Goal: Transaction & Acquisition: Purchase product/service

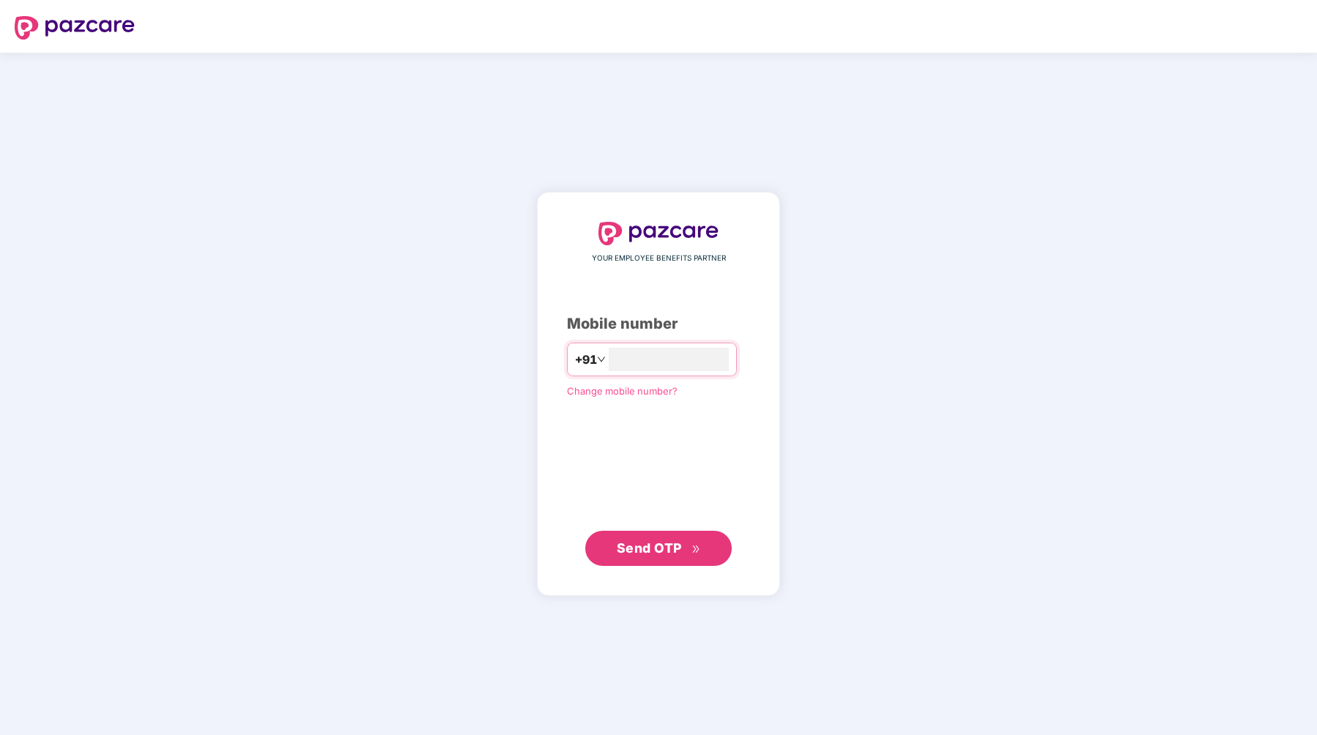
type input "**********"
click at [657, 542] on span "Send OTP" at bounding box center [649, 547] width 65 height 15
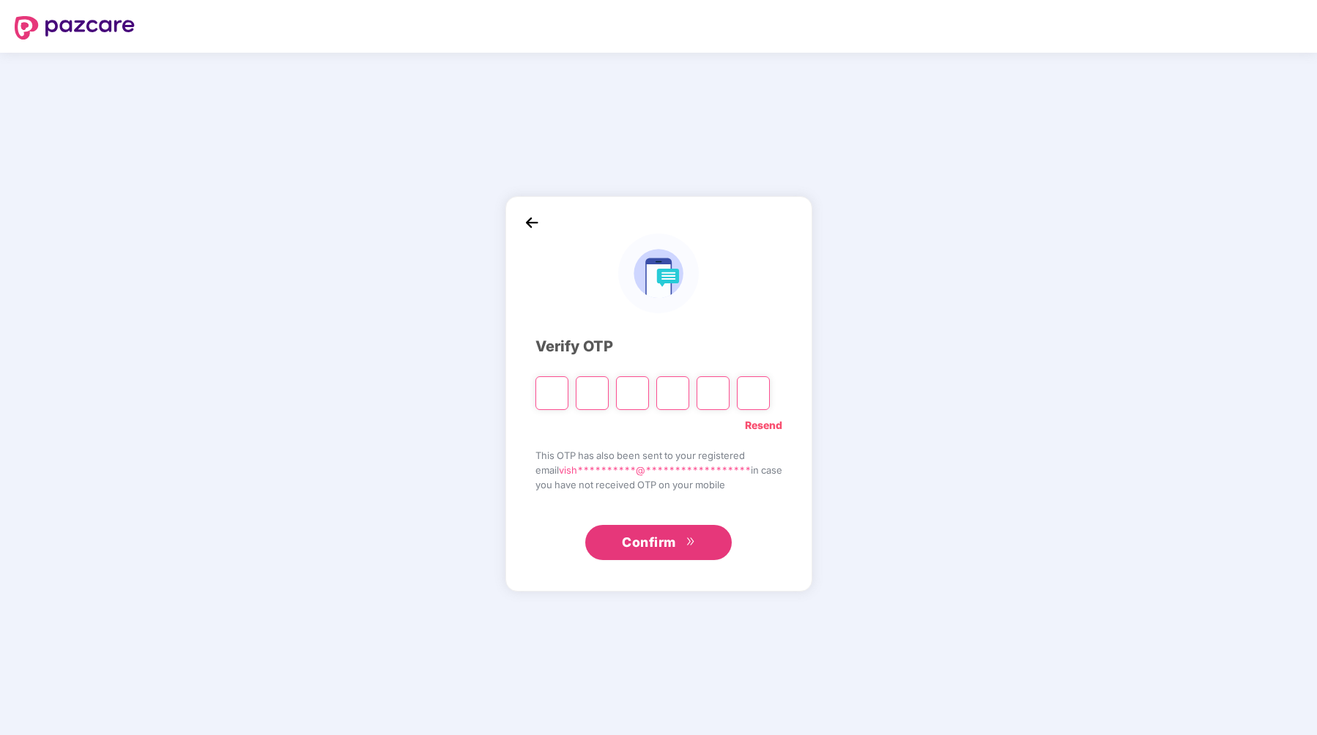
type input "*"
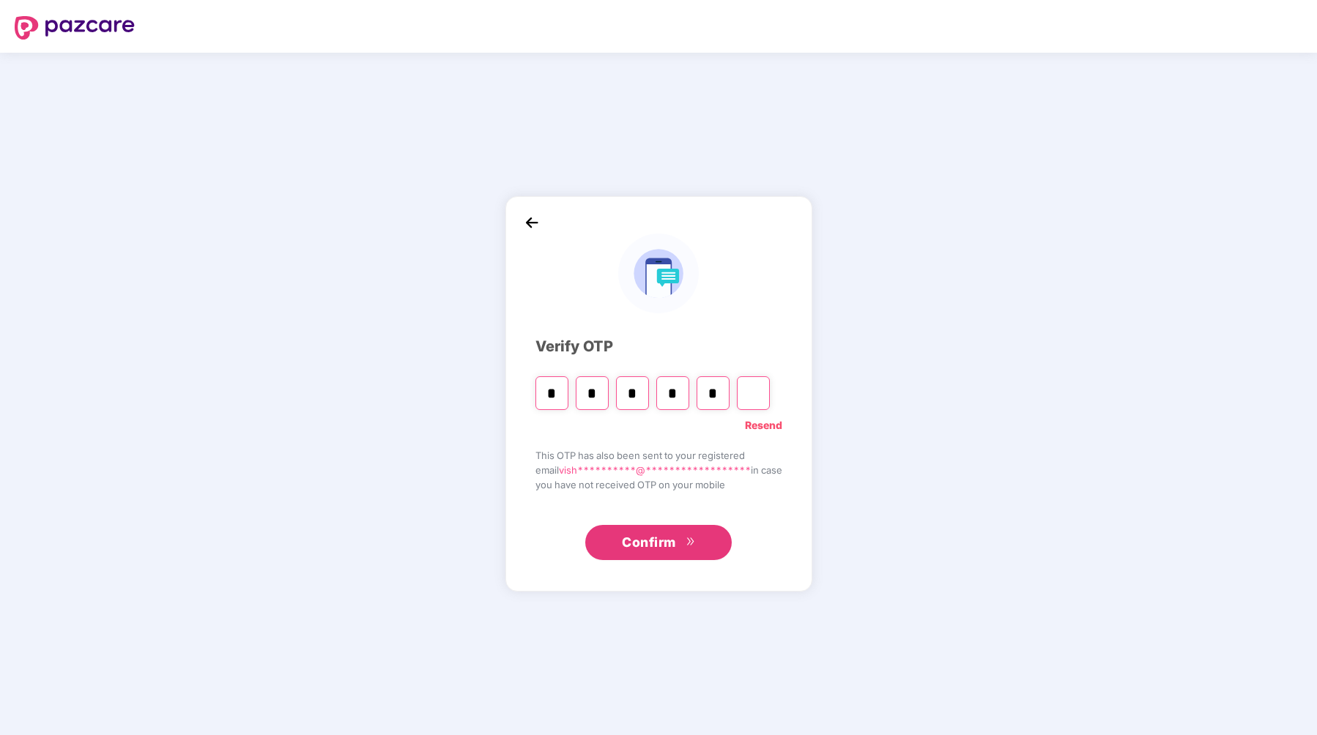
type input "*"
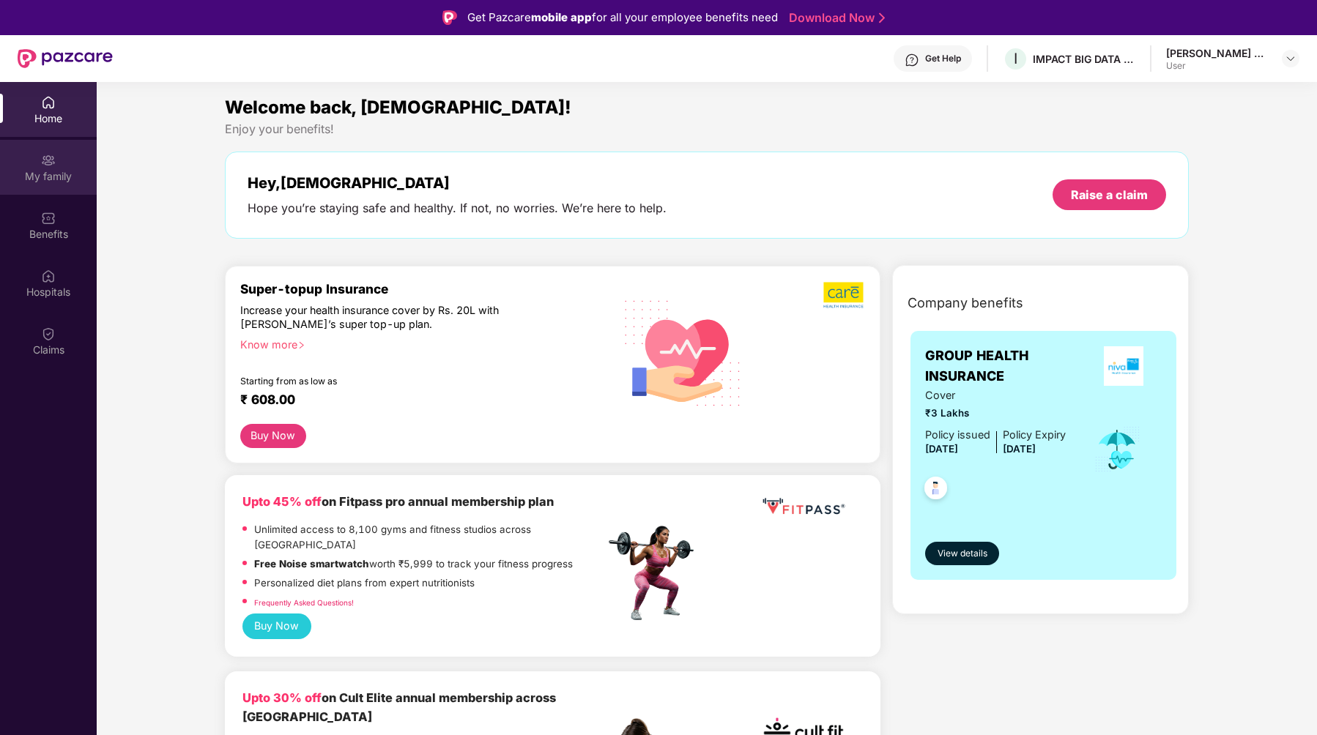
click at [53, 180] on div "My family" at bounding box center [48, 176] width 97 height 15
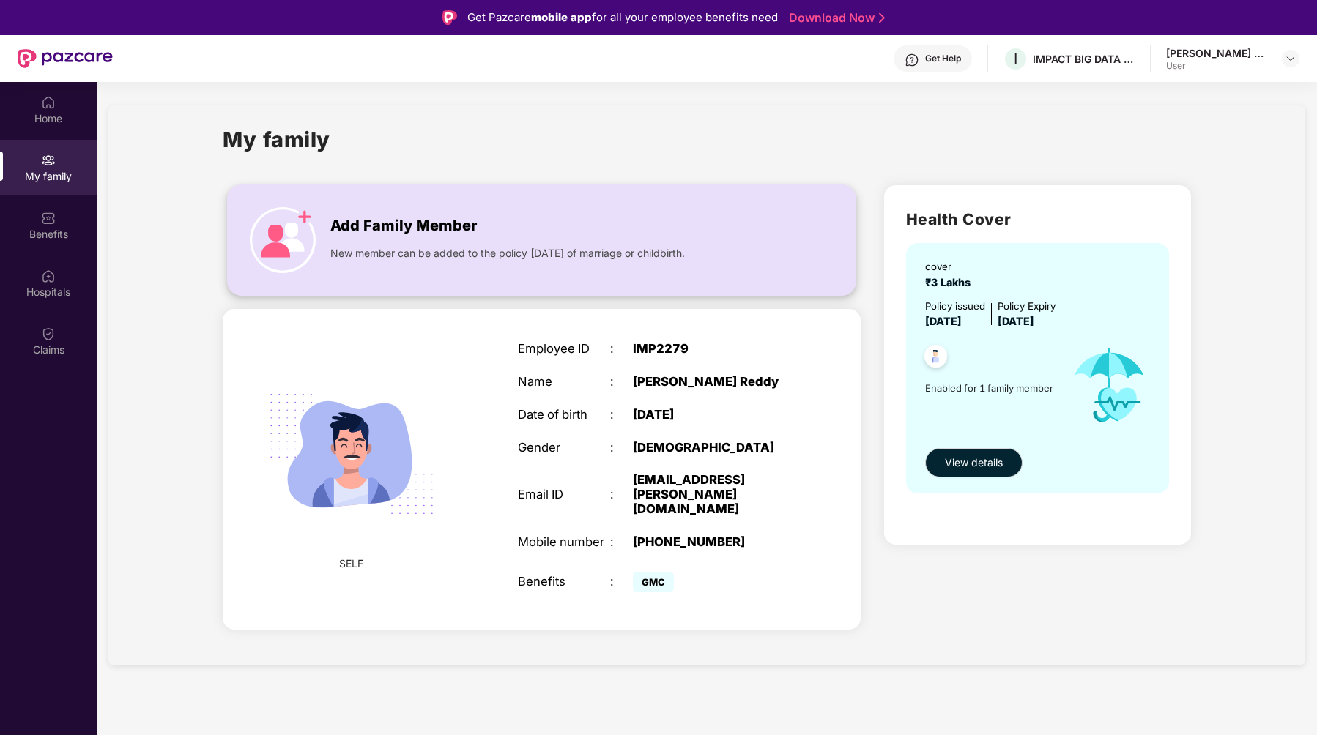
click at [445, 228] on span "Add Family Member" at bounding box center [403, 226] width 146 height 23
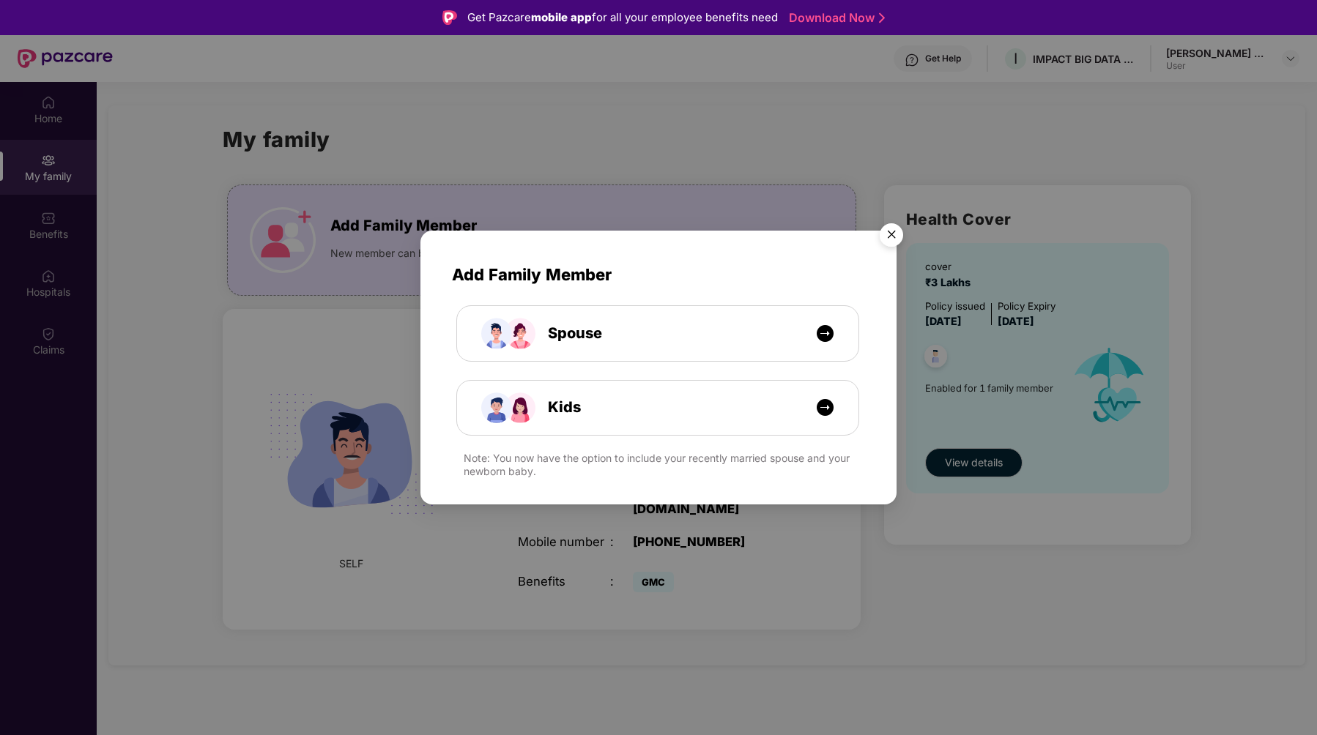
click at [882, 231] on img "Close" at bounding box center [891, 237] width 41 height 41
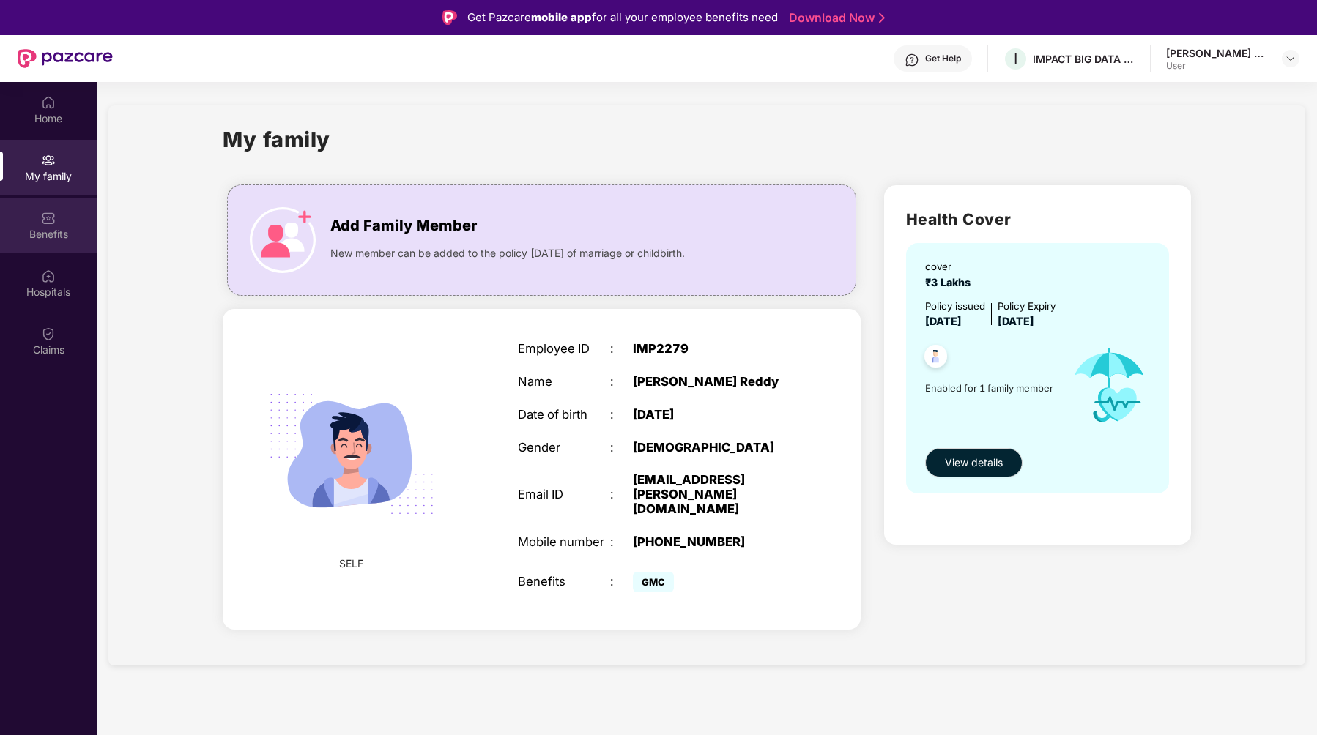
click at [62, 250] on div "Benefits" at bounding box center [48, 225] width 97 height 55
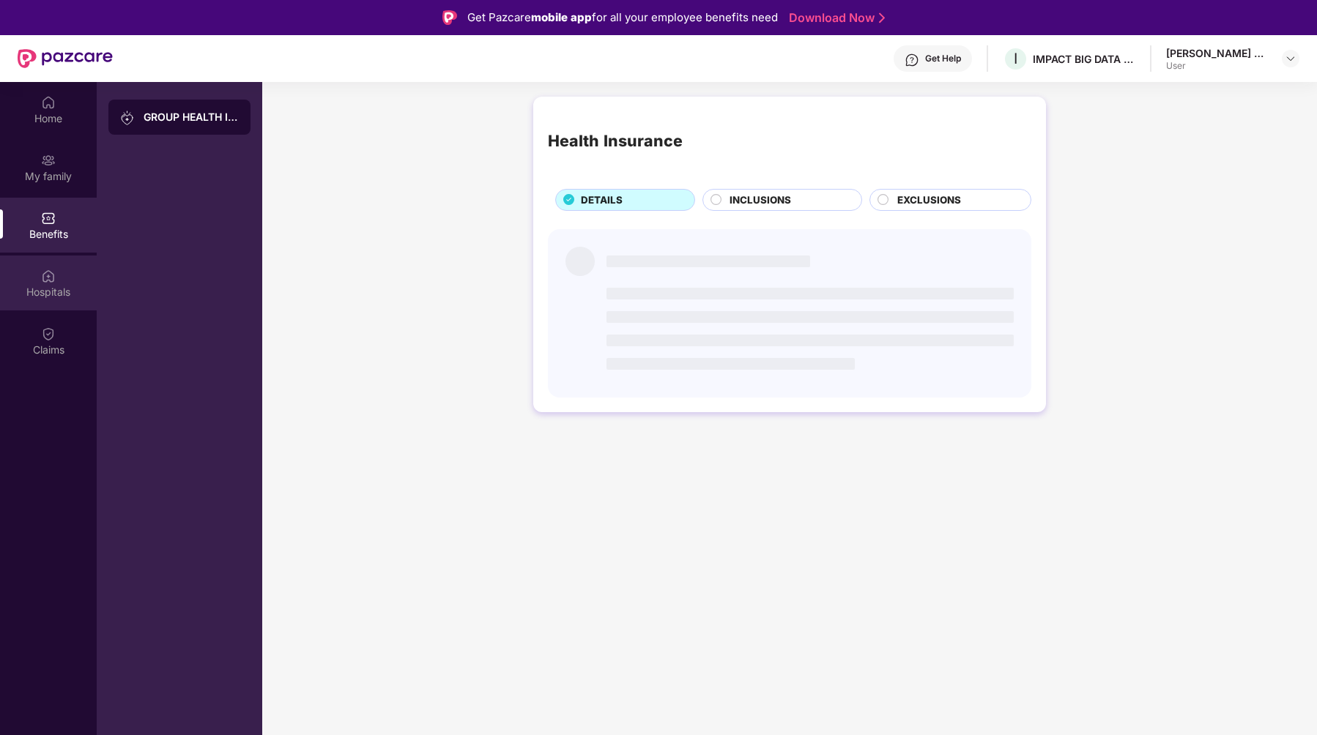
click at [45, 280] on img at bounding box center [48, 276] width 15 height 15
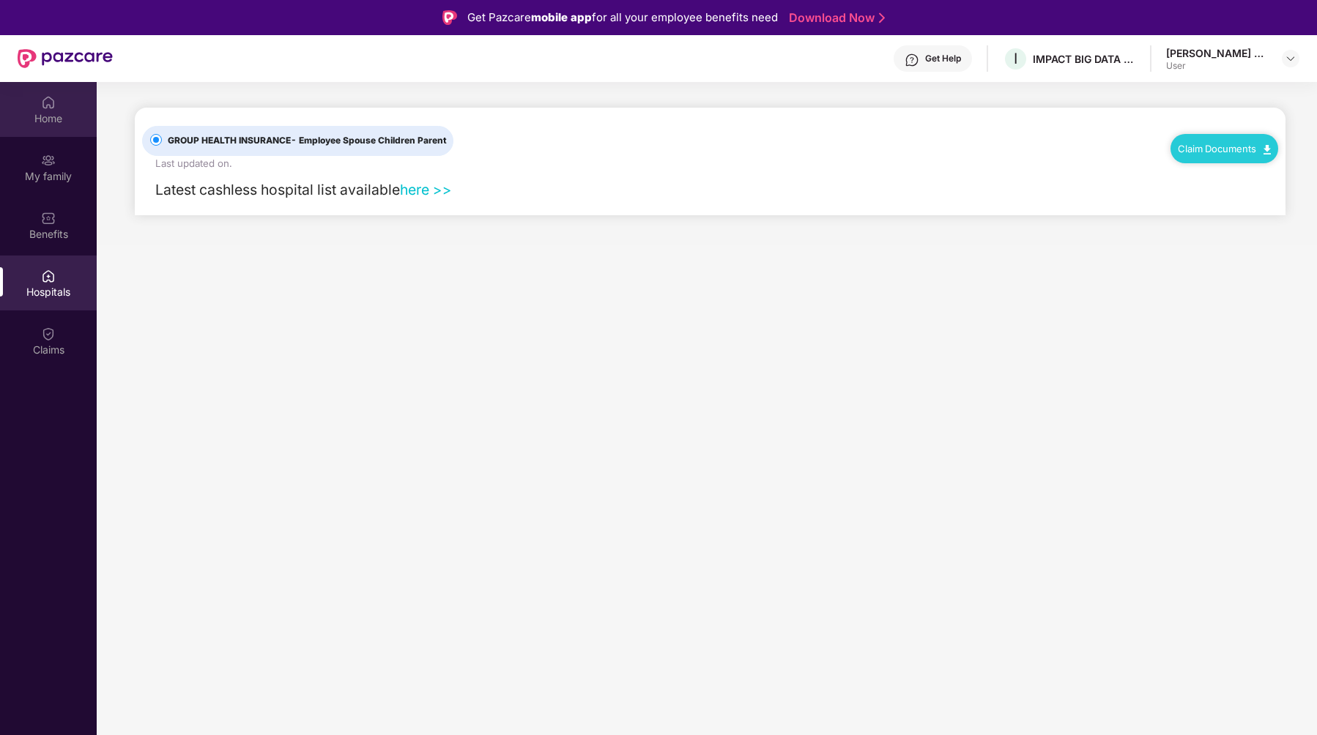
click at [51, 86] on div "Home" at bounding box center [48, 109] width 97 height 55
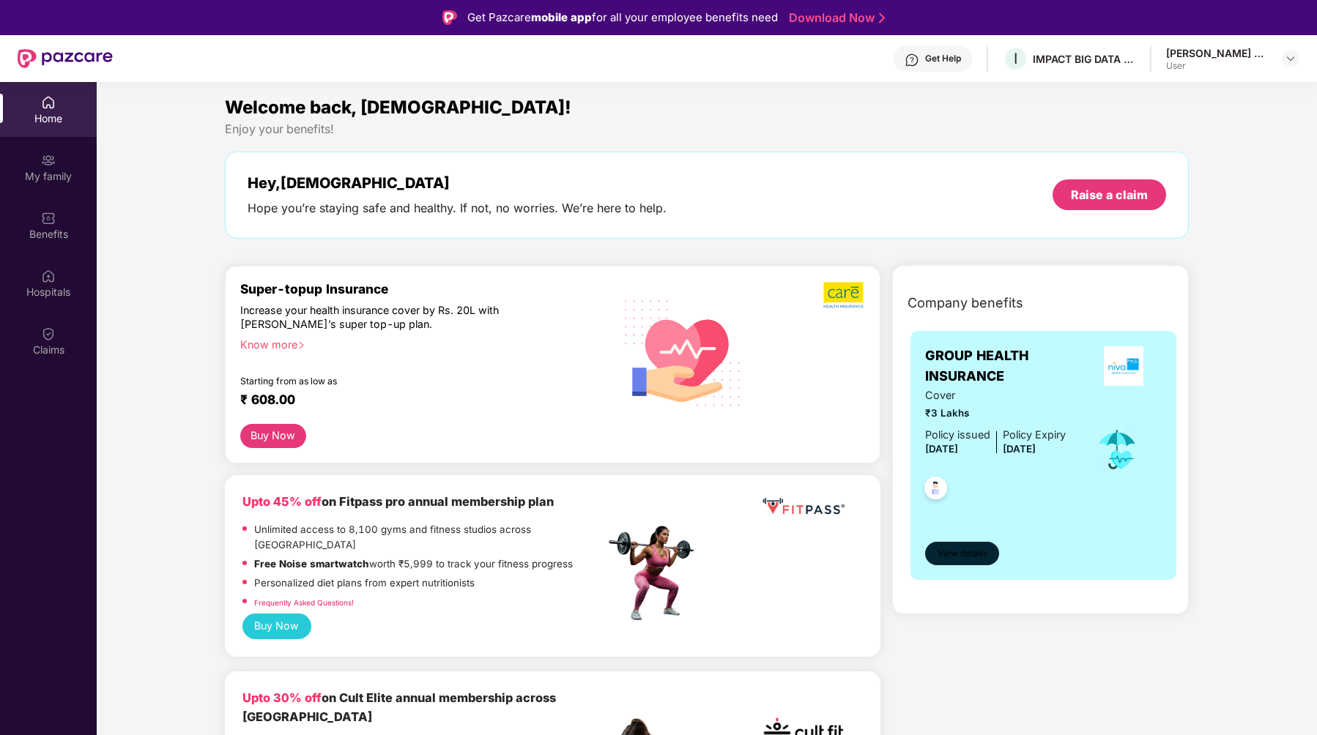
click at [951, 551] on span "View details" at bounding box center [962, 554] width 50 height 14
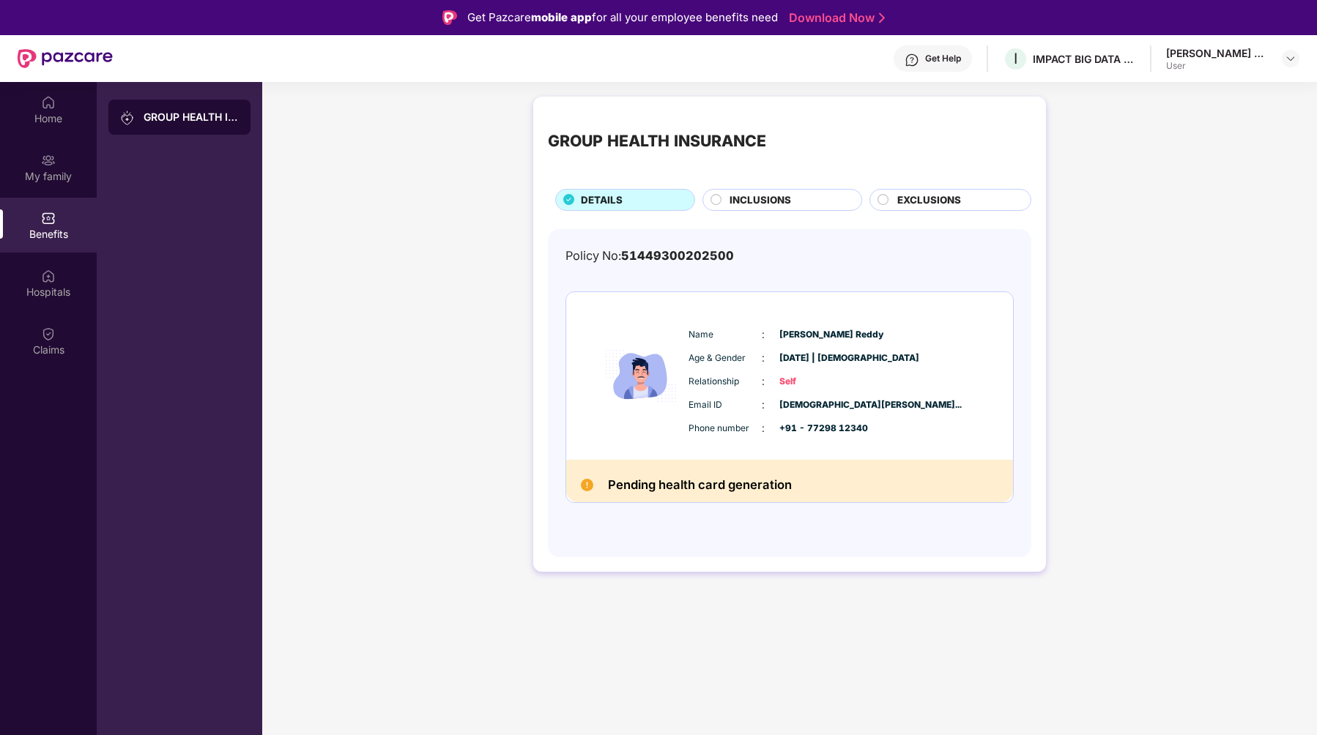
click at [735, 200] on span "INCLUSIONS" at bounding box center [760, 200] width 62 height 15
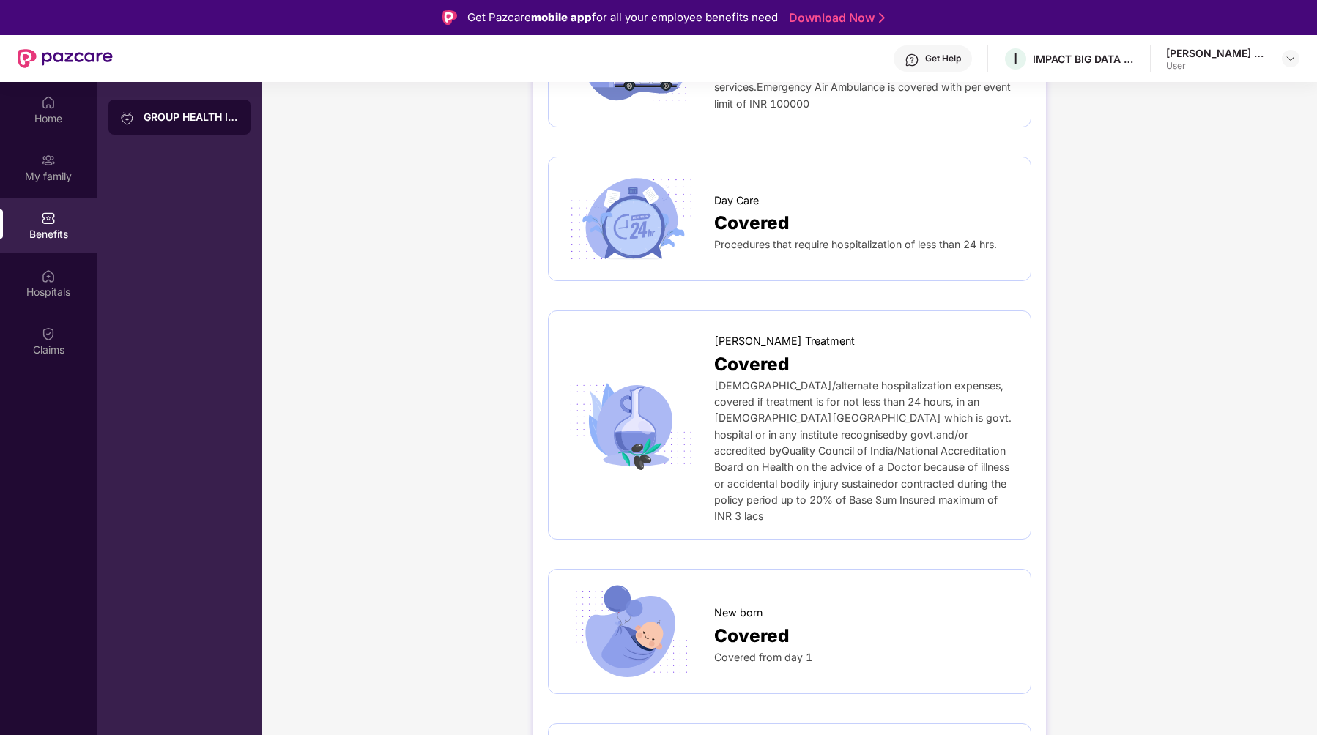
scroll to position [1122, 0]
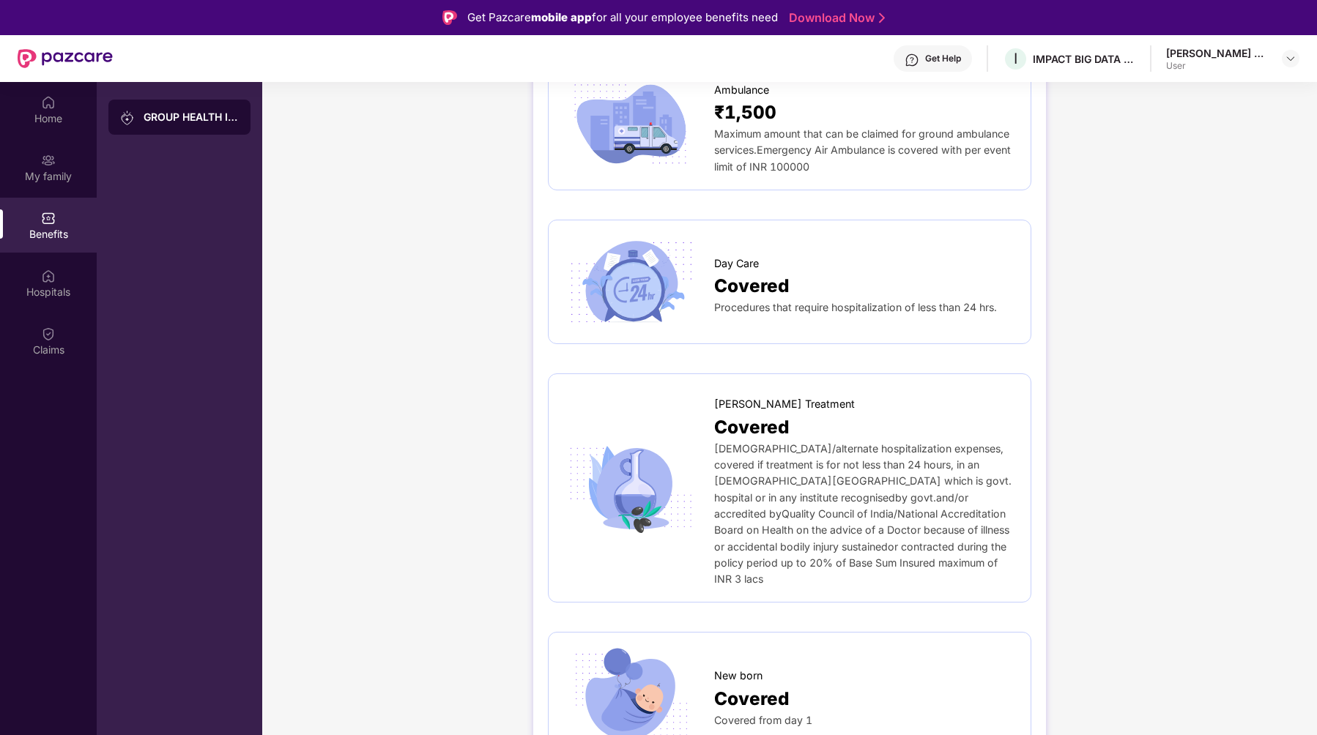
click at [628, 287] on img at bounding box center [630, 282] width 135 height 94
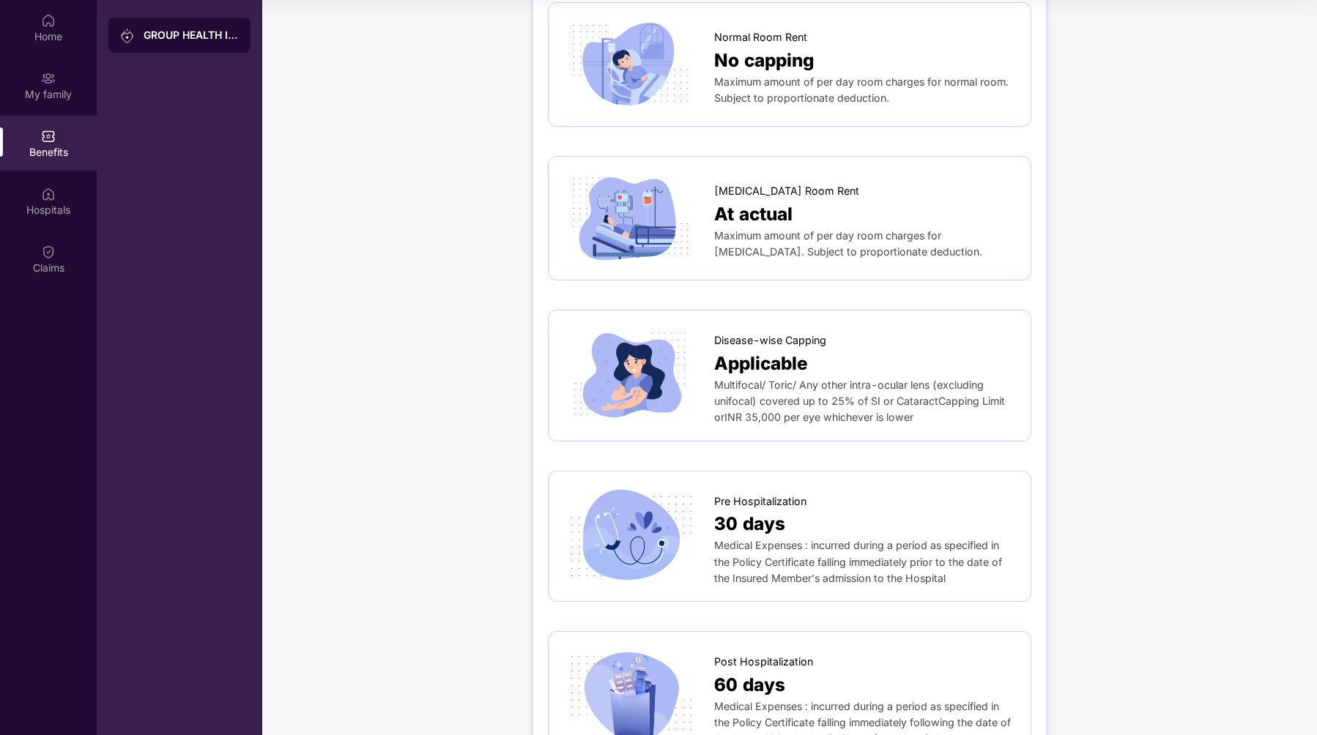
scroll to position [0, 0]
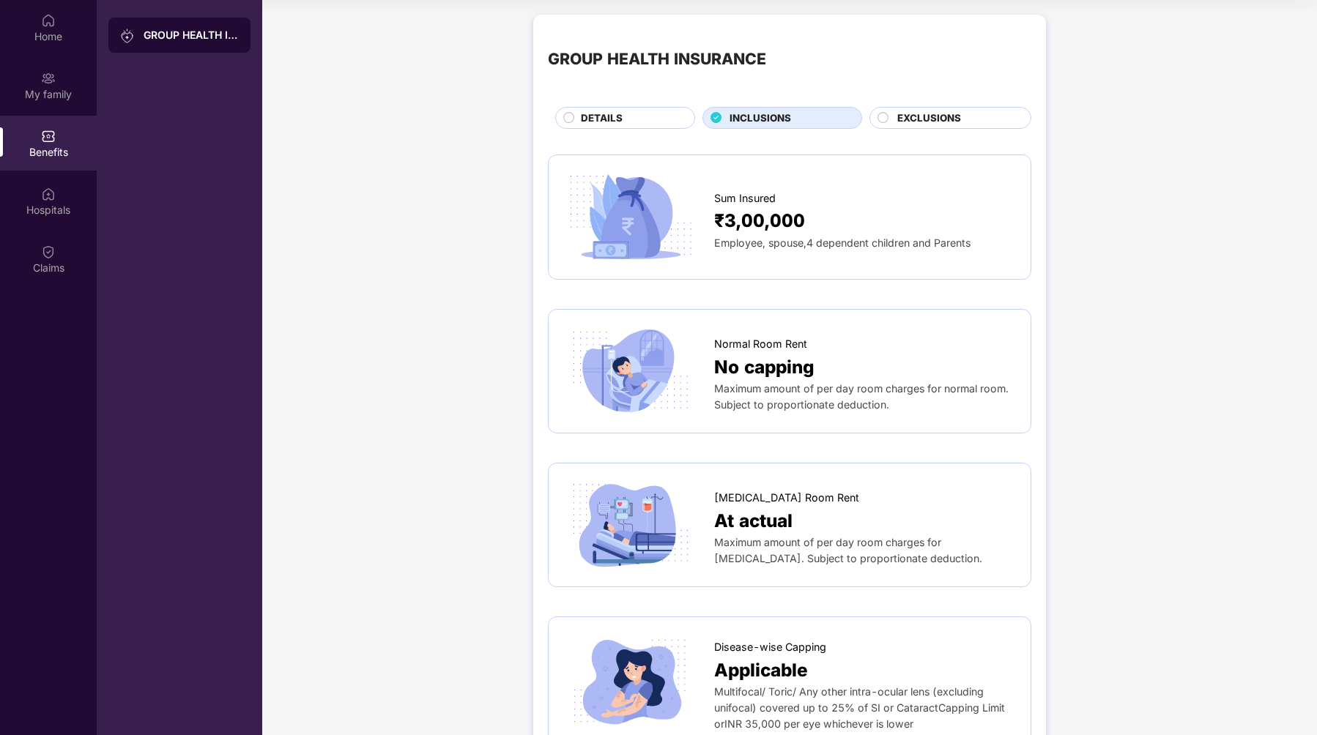
click at [903, 122] on span "EXCLUSIONS" at bounding box center [929, 118] width 64 height 15
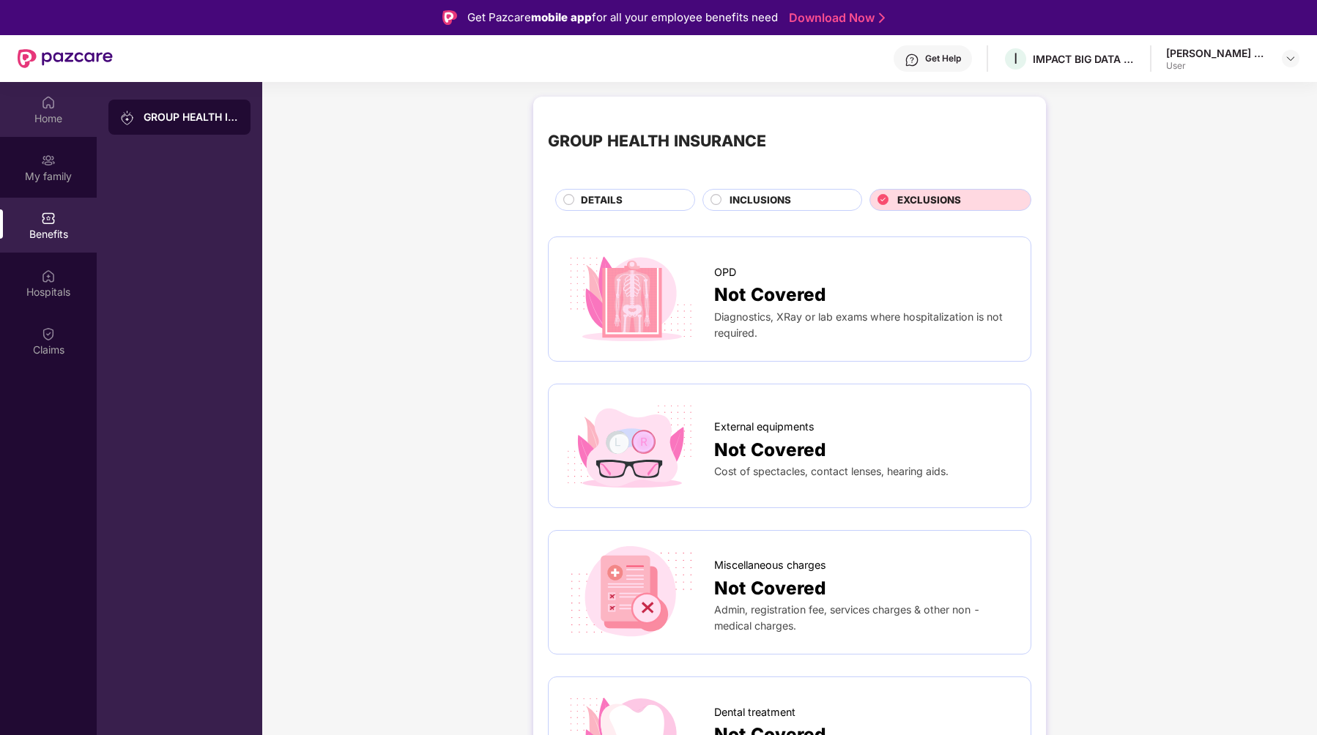
click at [45, 125] on div "Home" at bounding box center [48, 109] width 97 height 55
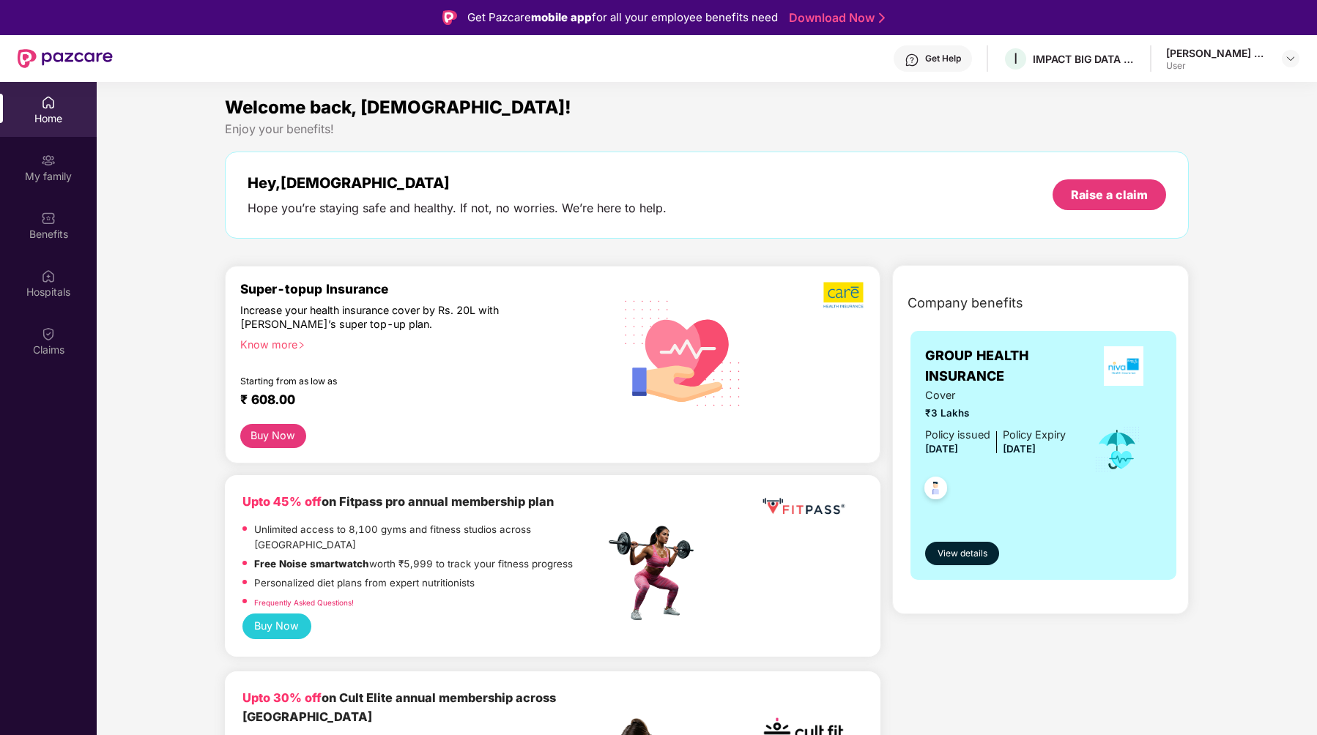
click at [280, 441] on button "Buy Now" at bounding box center [273, 436] width 66 height 24
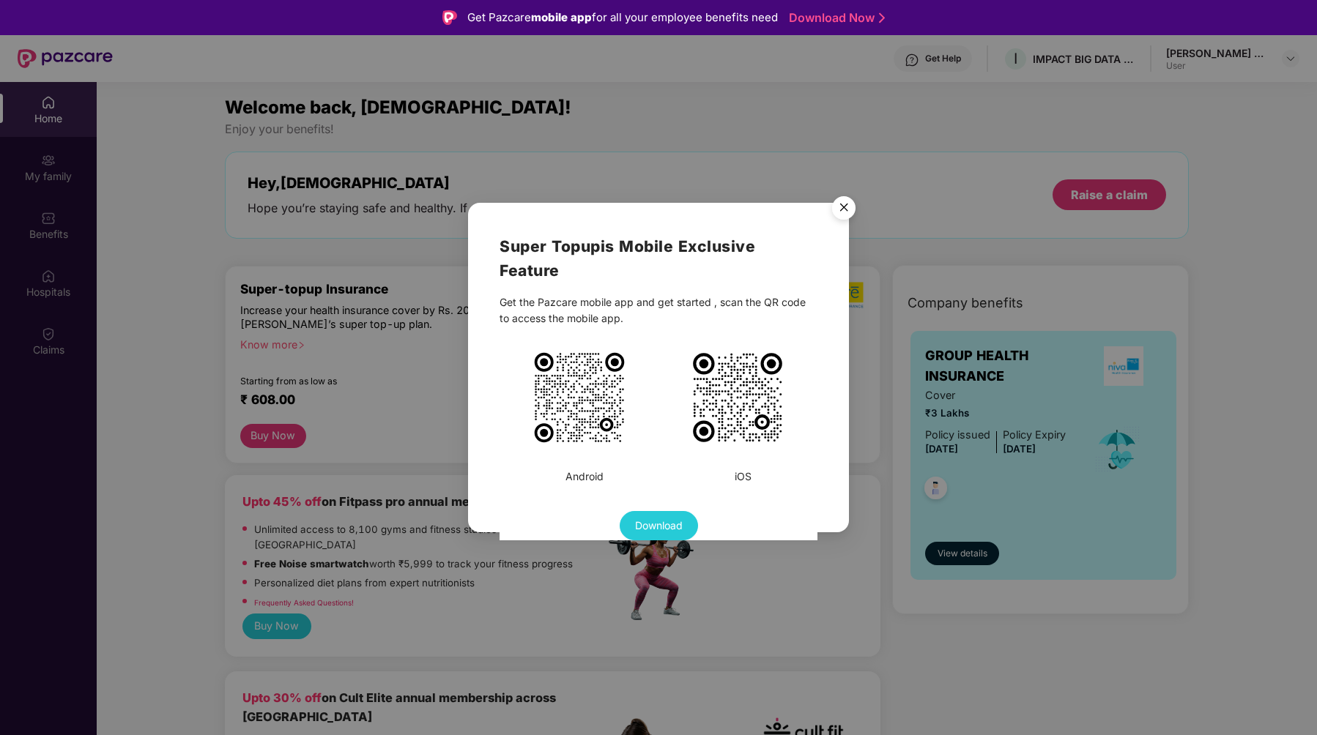
click at [844, 208] on img "Close" at bounding box center [843, 210] width 41 height 41
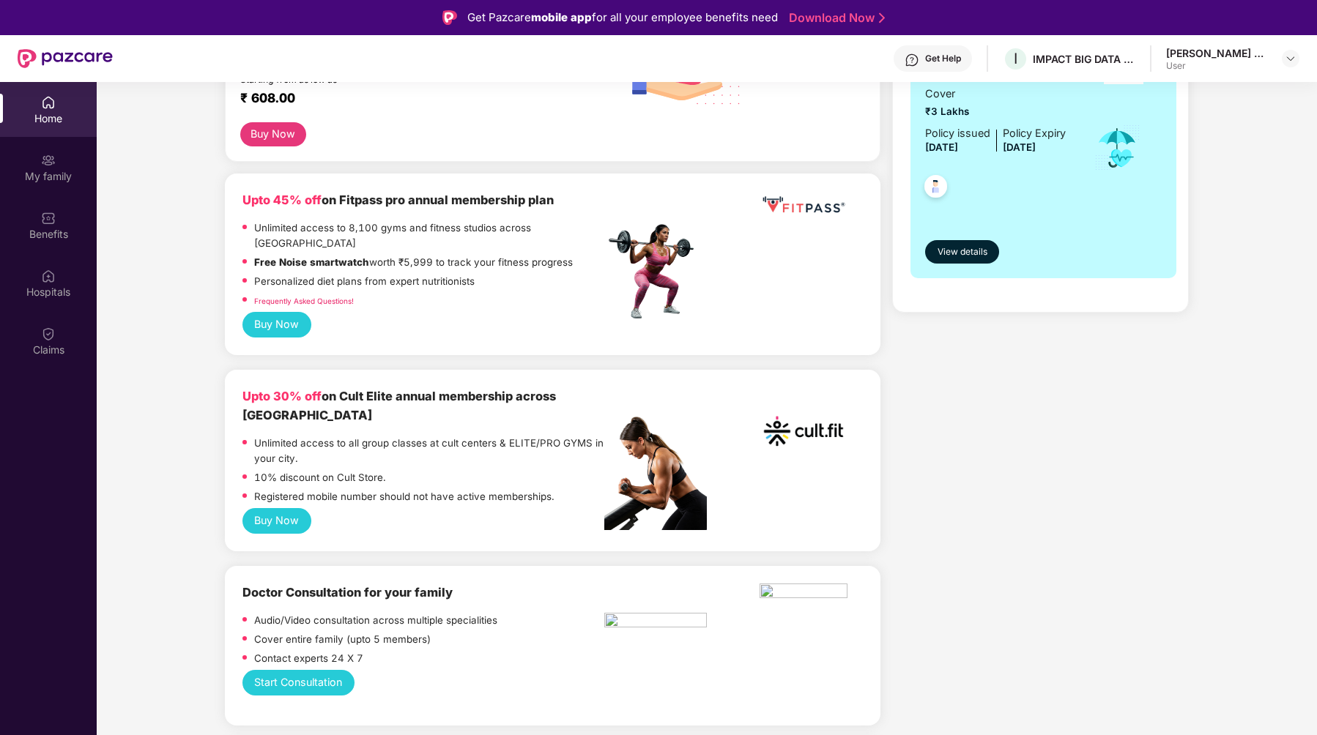
scroll to position [303, 0]
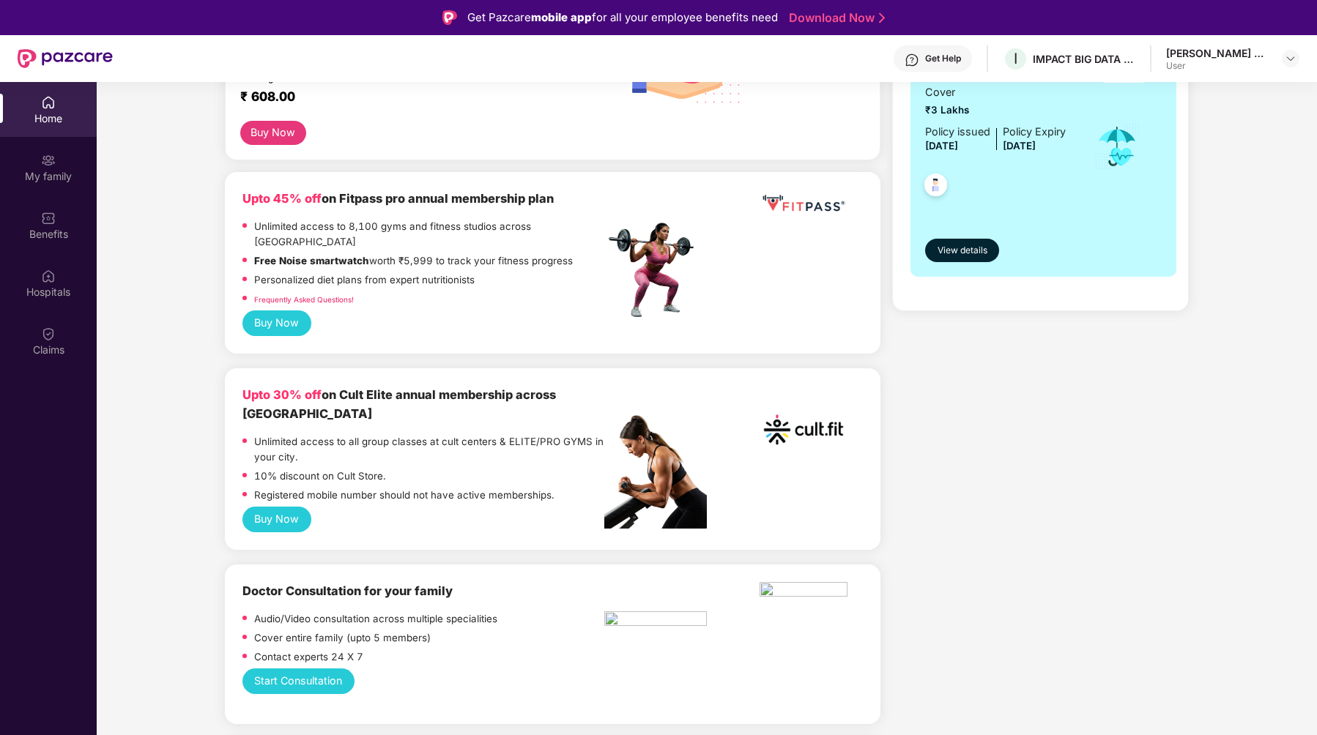
click at [280, 316] on button "Buy Now" at bounding box center [276, 323] width 69 height 26
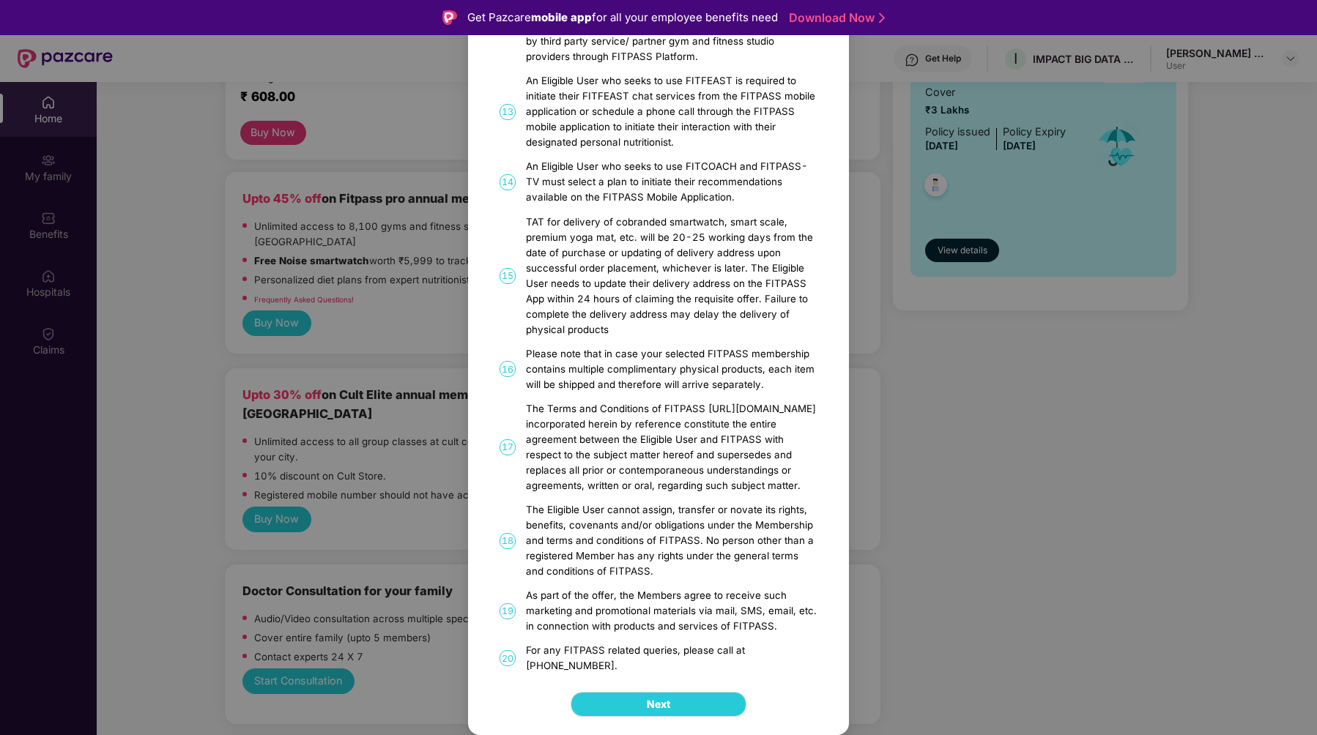
scroll to position [793, 0]
click at [1070, 542] on div "FITPASS Details and T&C How to Avail 01 FITPASS: One membership to India’s larg…" at bounding box center [658, 367] width 1317 height 735
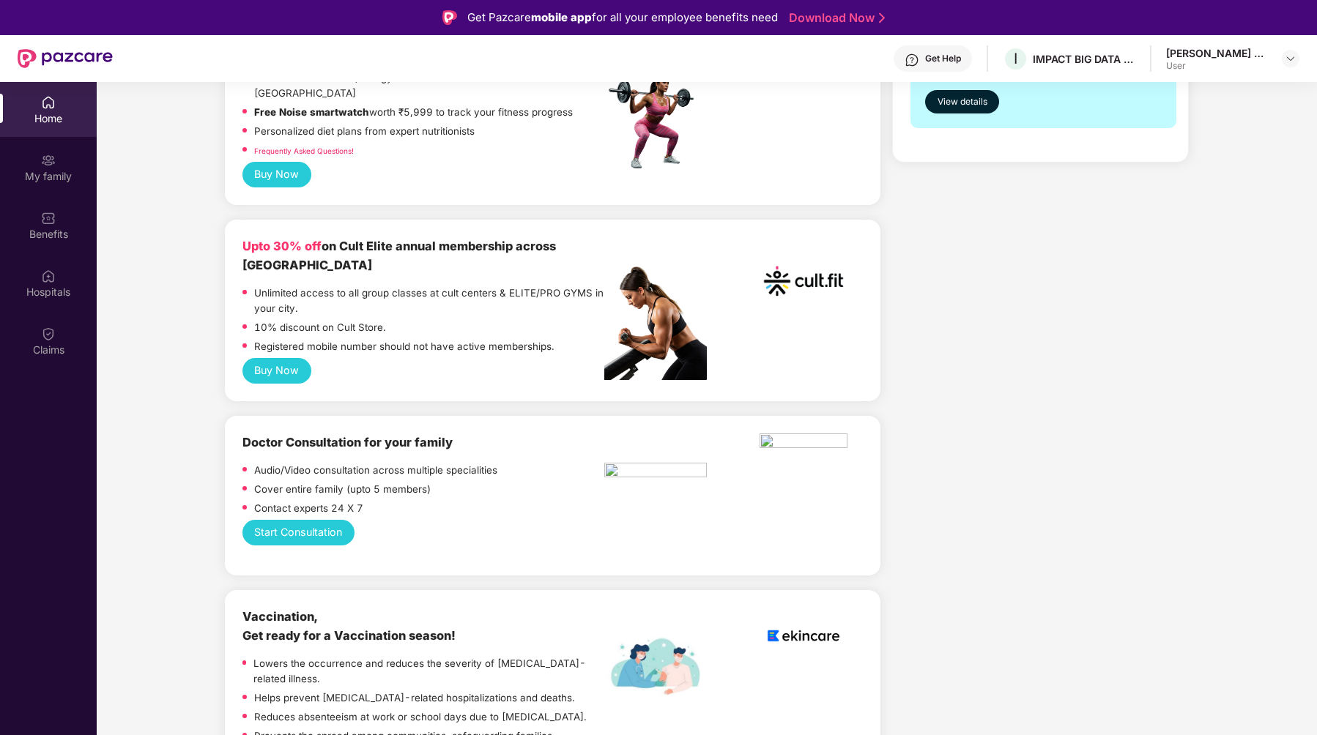
scroll to position [206, 0]
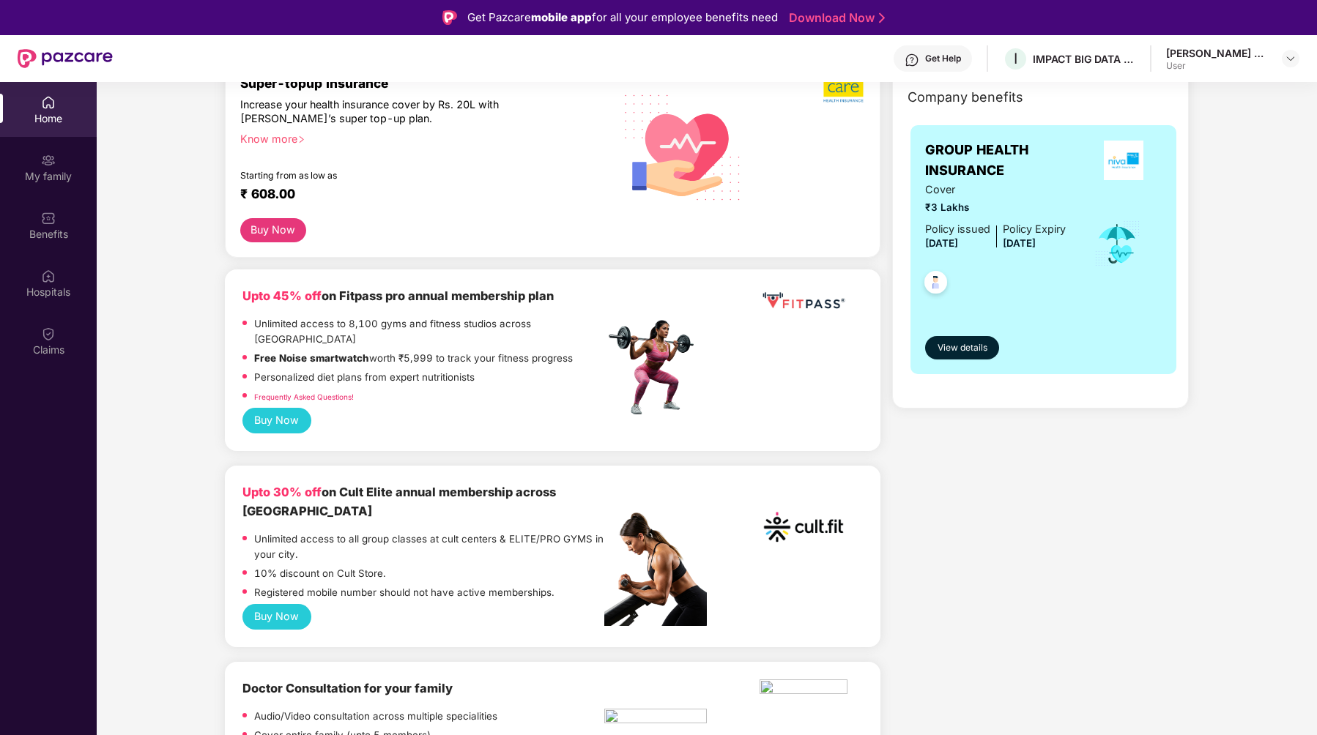
click at [274, 604] on button "Buy Now" at bounding box center [276, 617] width 69 height 26
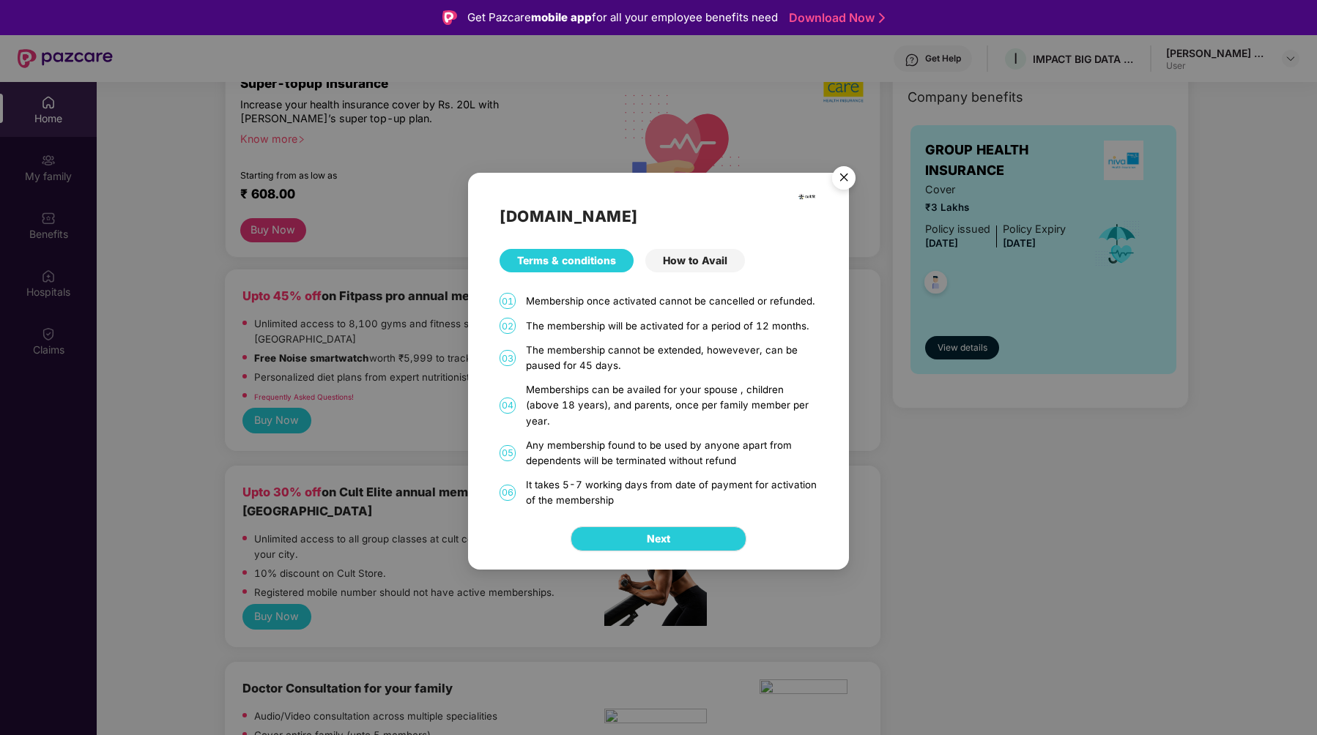
click at [688, 264] on div "How to Avail" at bounding box center [695, 260] width 100 height 23
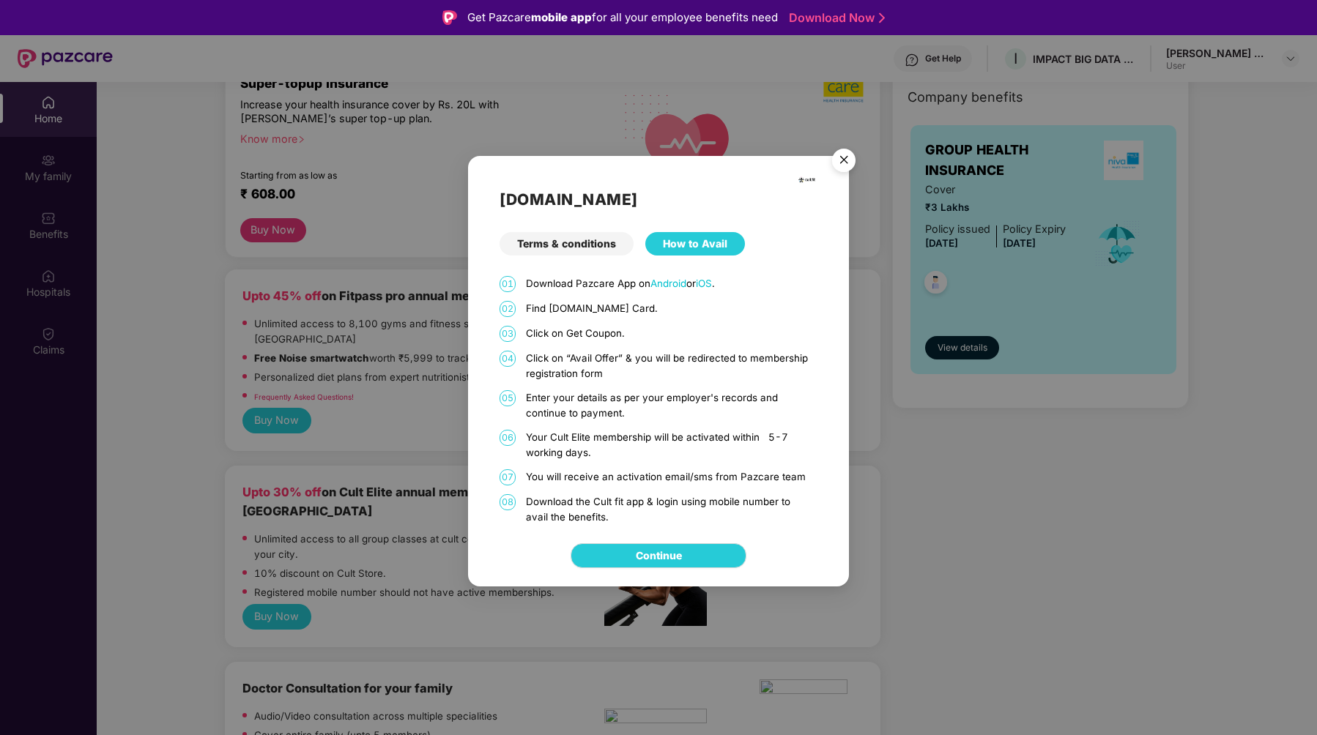
click at [835, 158] on img "Close" at bounding box center [843, 162] width 41 height 41
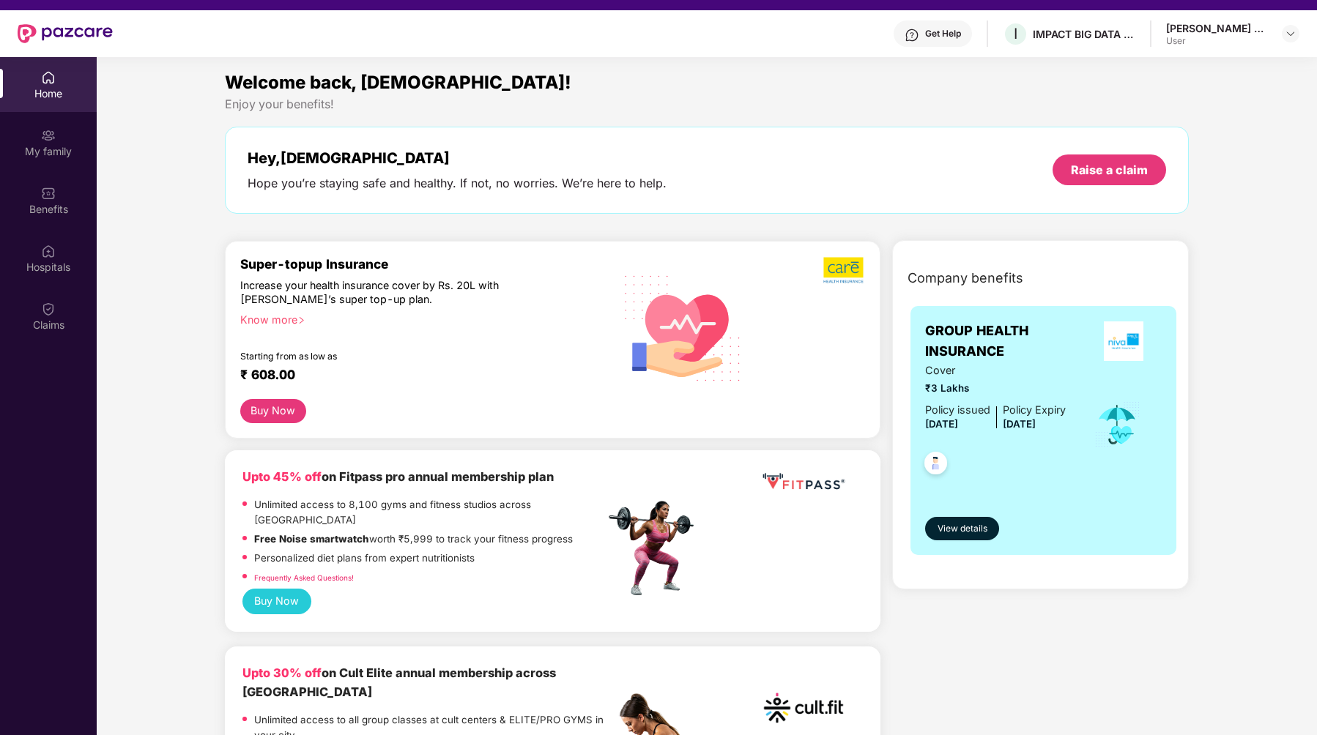
scroll to position [0, 0]
